Goal: Transaction & Acquisition: Purchase product/service

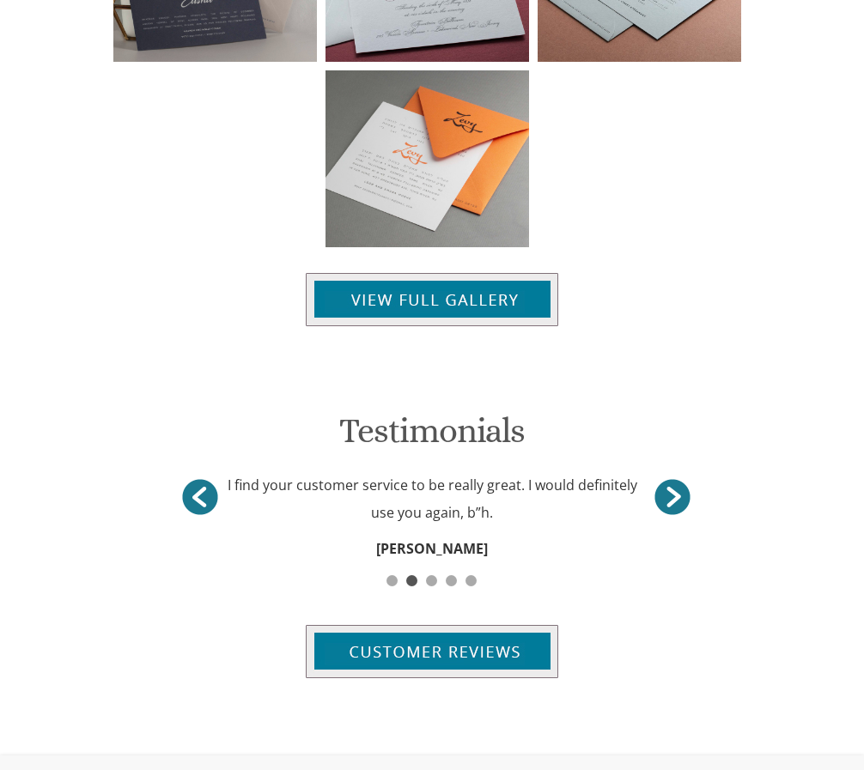
scroll to position [1878, 0]
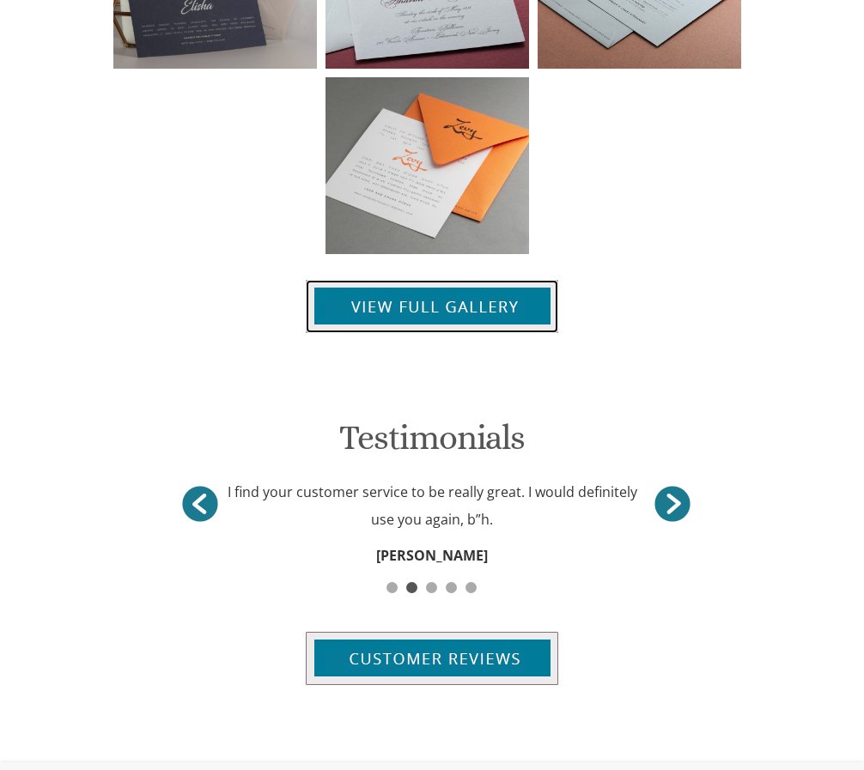
click at [438, 301] on img at bounding box center [432, 306] width 252 height 53
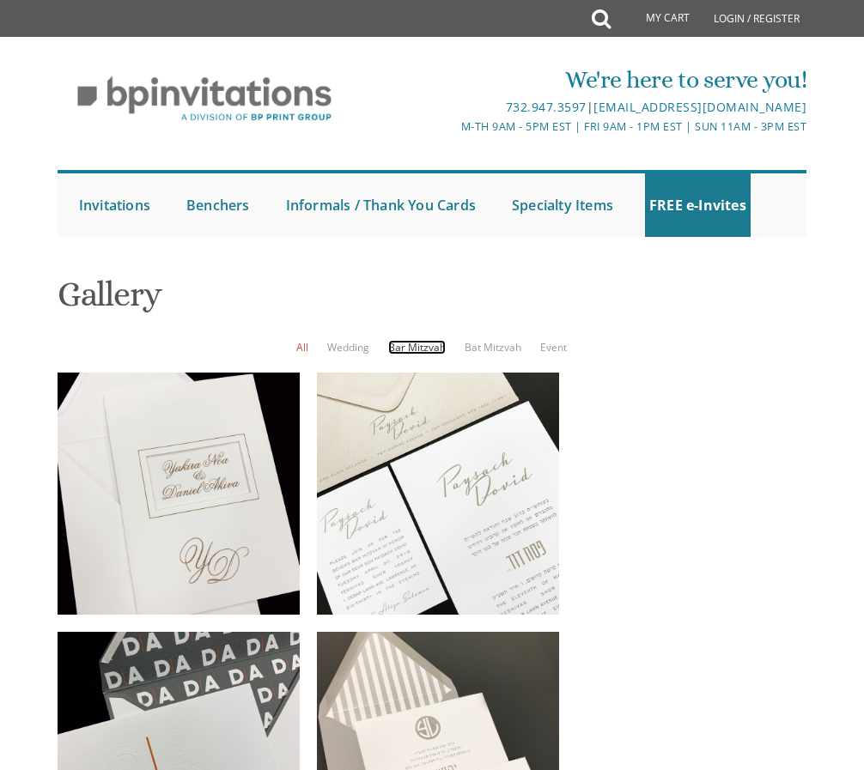
click at [420, 345] on link "Bar Mitzvah" at bounding box center [417, 347] width 58 height 15
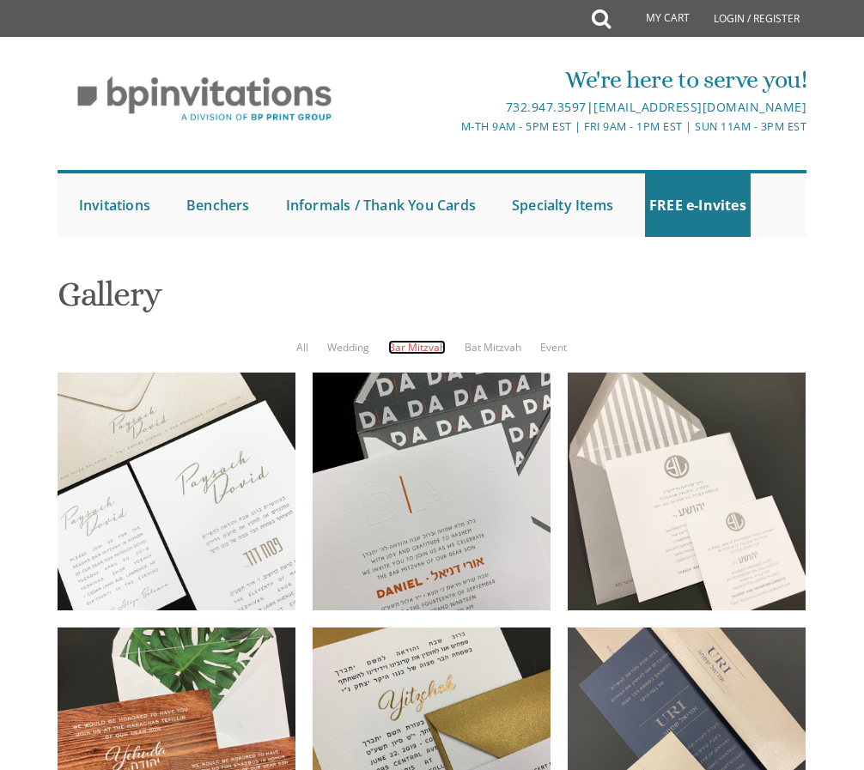
click at [420, 345] on link "Bar Mitzvah" at bounding box center [417, 347] width 58 height 15
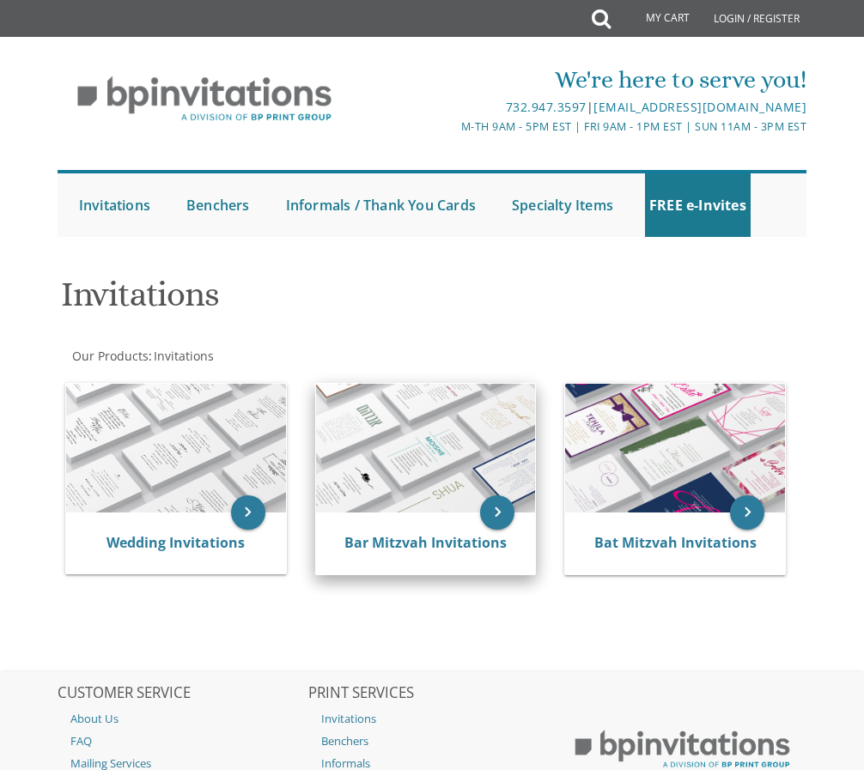
click at [358, 552] on div "Bar Mitzvah Invitations" at bounding box center [426, 543] width 179 height 21
click at [439, 483] on img at bounding box center [426, 448] width 220 height 128
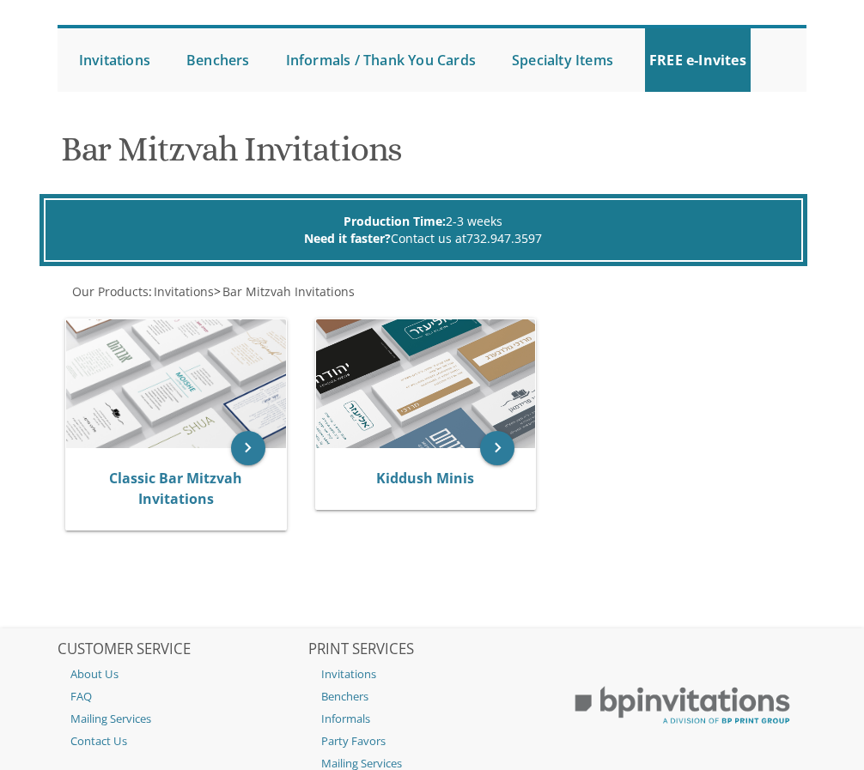
scroll to position [172, 0]
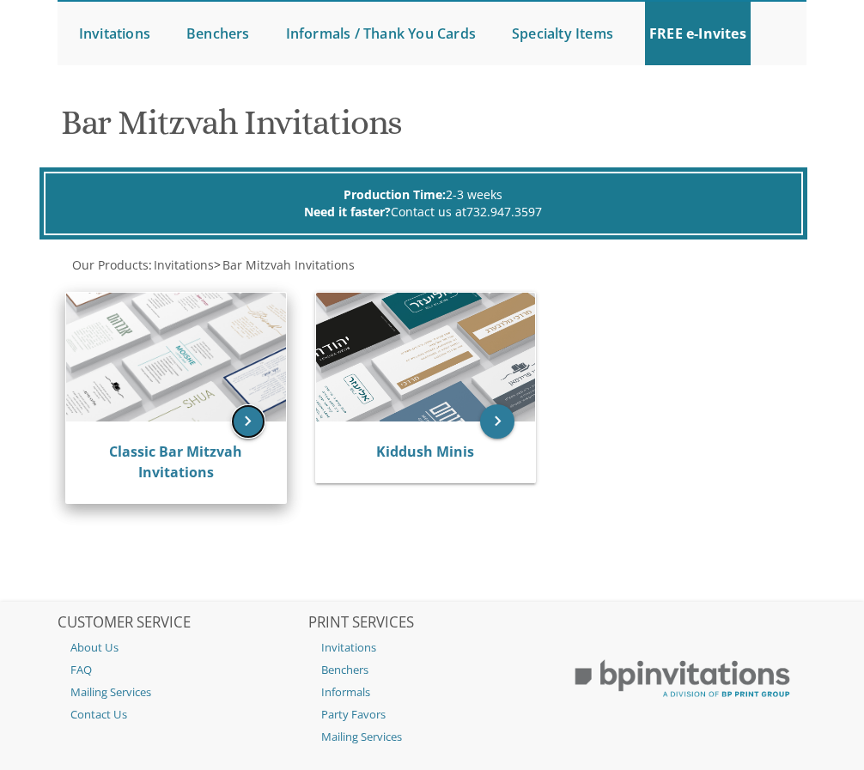
click at [254, 427] on icon "keyboard_arrow_right" at bounding box center [248, 421] width 34 height 34
click at [246, 418] on icon "keyboard_arrow_right" at bounding box center [248, 421] width 34 height 34
